Goal: Task Accomplishment & Management: Use online tool/utility

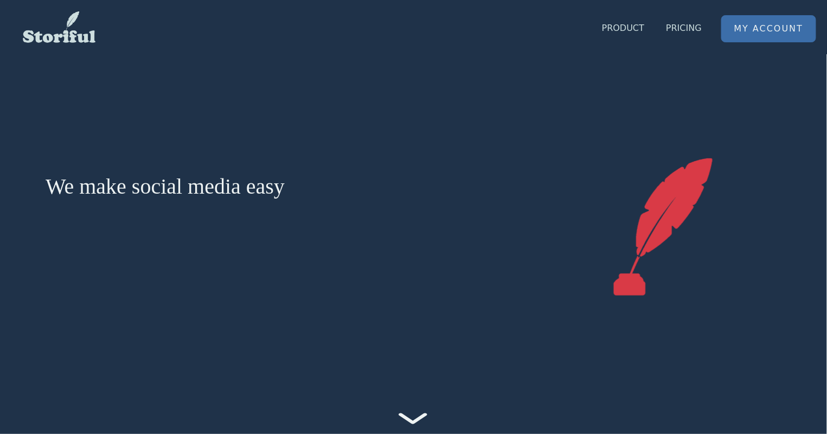
click at [743, 37] on link "My Account" at bounding box center [769, 29] width 94 height 26
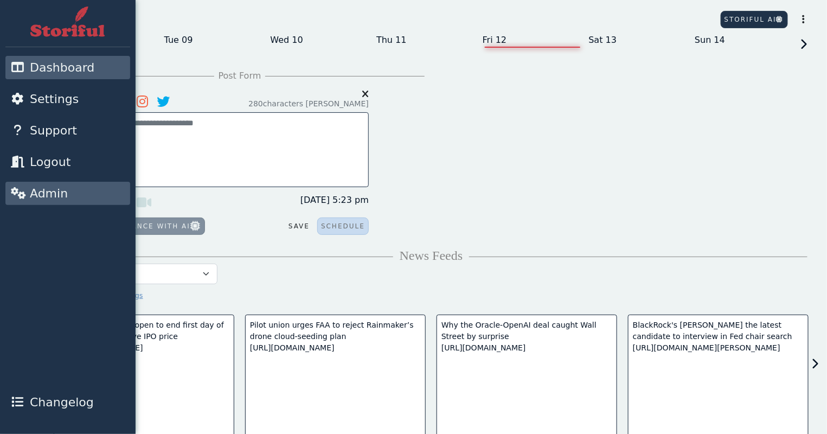
click at [24, 194] on icon at bounding box center [18, 193] width 14 height 12
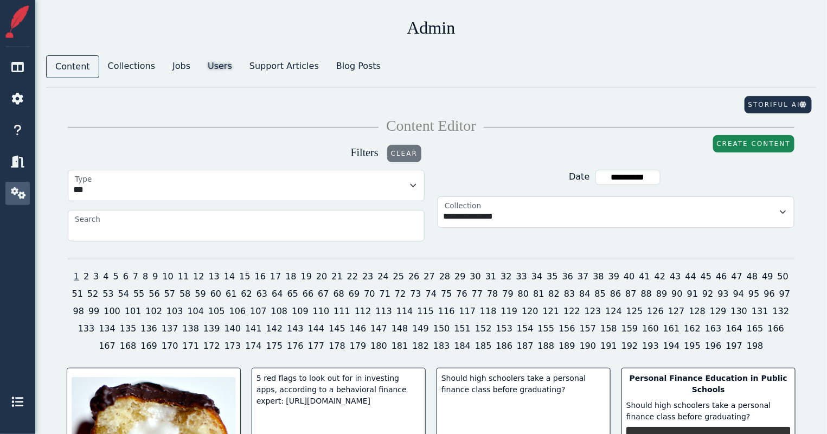
click at [208, 67] on link "Users" at bounding box center [220, 66] width 42 height 22
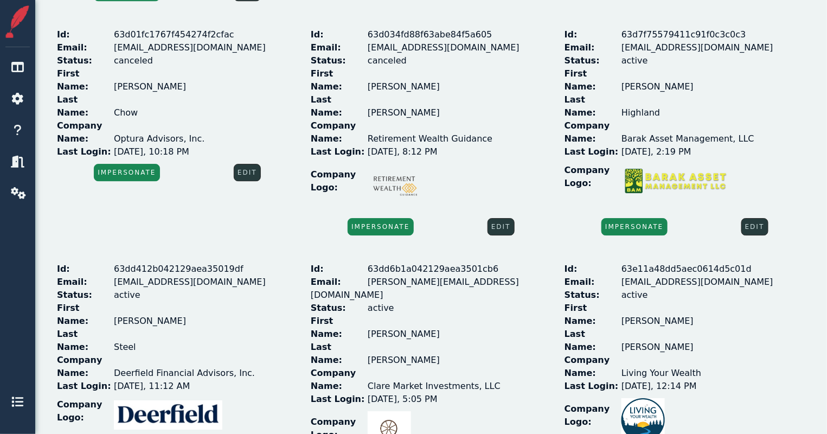
scroll to position [1147, 0]
